Goal: Transaction & Acquisition: Book appointment/travel/reservation

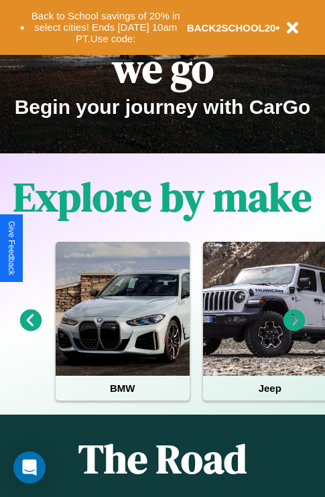
scroll to position [206, 0]
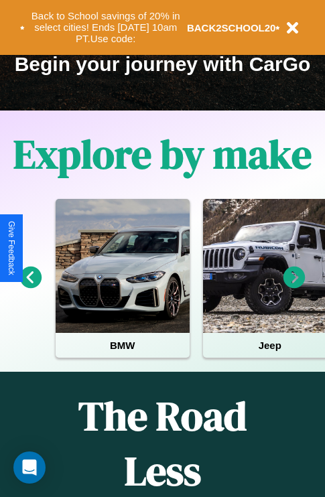
click at [294, 287] on icon at bounding box center [294, 277] width 22 height 22
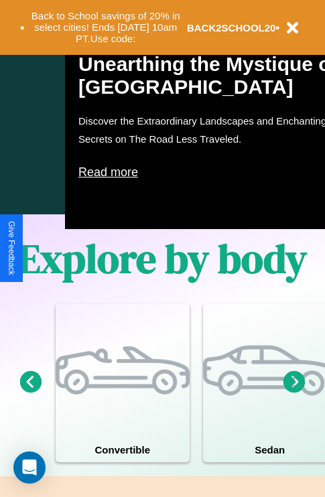
scroll to position [1304, 0]
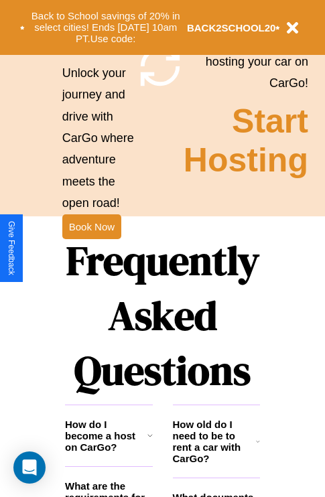
click at [91, 248] on h1 "Frequently Asked Questions" at bounding box center [162, 315] width 195 height 178
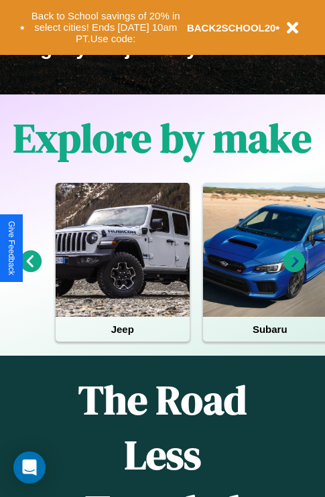
scroll to position [0, 0]
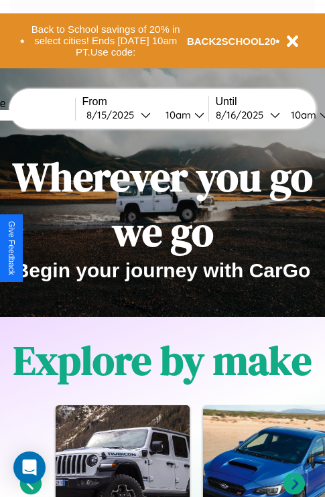
type input "******"
click at [294, 491] on icon at bounding box center [294, 484] width 22 height 22
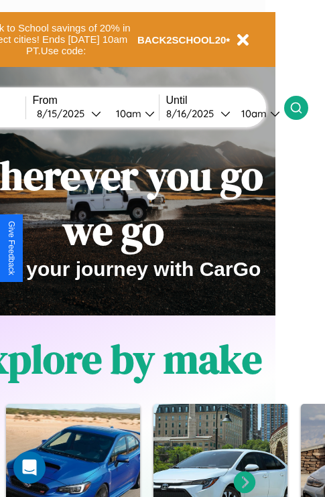
click at [303, 107] on icon at bounding box center [295, 107] width 13 height 13
